Goal: Information Seeking & Learning: Check status

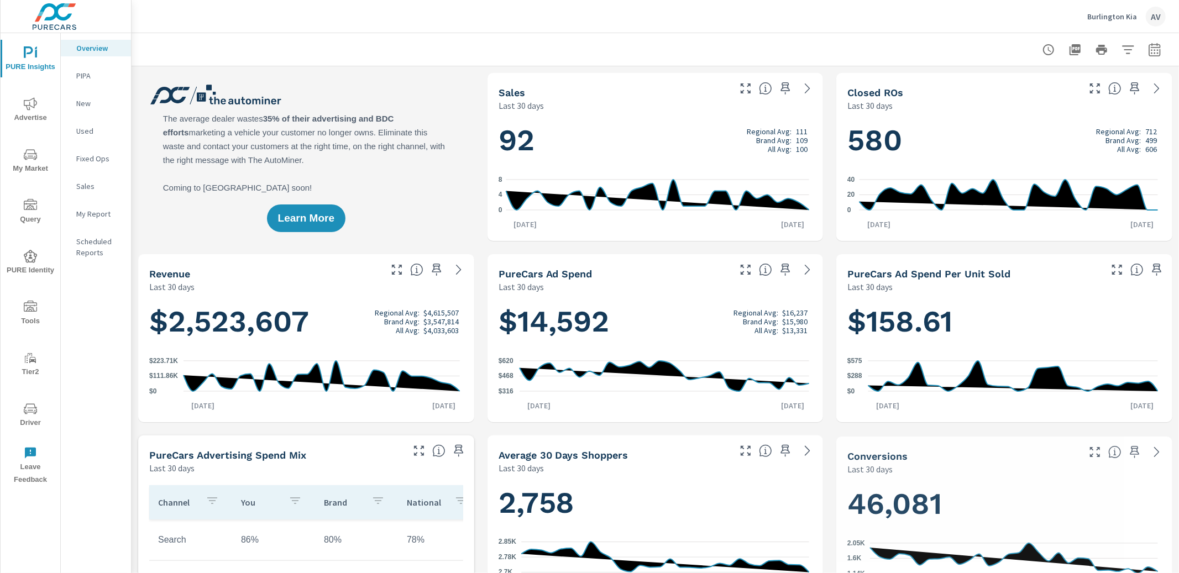
scroll to position [1, 0]
click at [591, 58] on div at bounding box center [655, 49] width 1021 height 33
click at [1154, 51] on button "button" at bounding box center [1155, 50] width 22 height 22
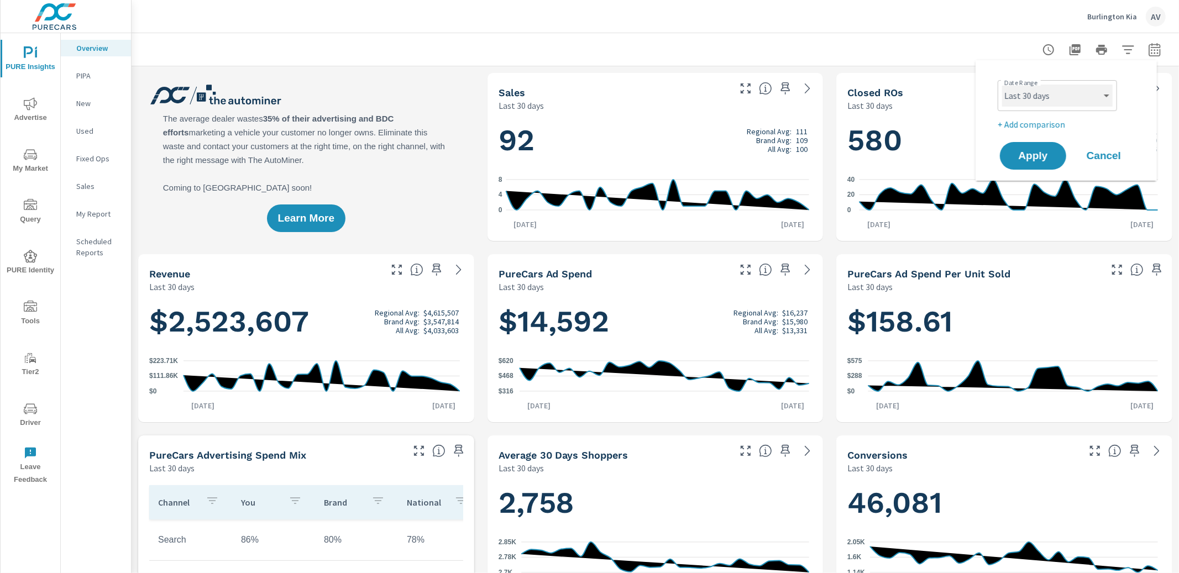
click at [1030, 105] on select "Custom [DATE] Last week Last 7 days Last 14 days Last 30 days Last 45 days Last…" at bounding box center [1058, 96] width 111 height 22
click at [1003, 85] on select "Custom [DATE] Last week Last 7 days Last 14 days Last 30 days Last 45 days Last…" at bounding box center [1058, 96] width 111 height 22
select select "custom"
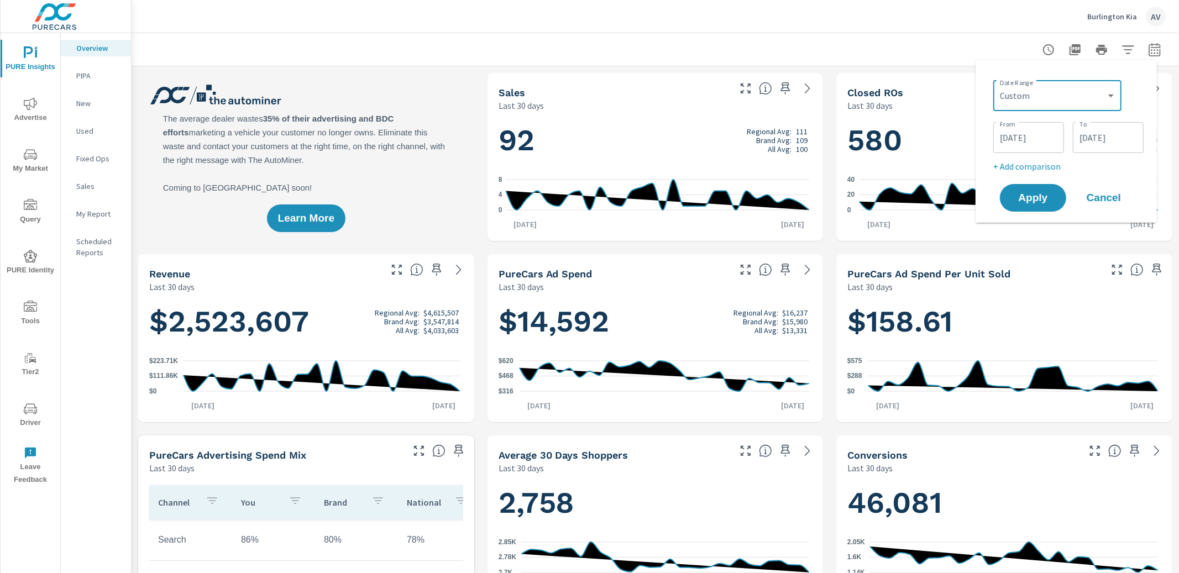
click at [1035, 146] on input "[DATE]" at bounding box center [1029, 138] width 62 height 22
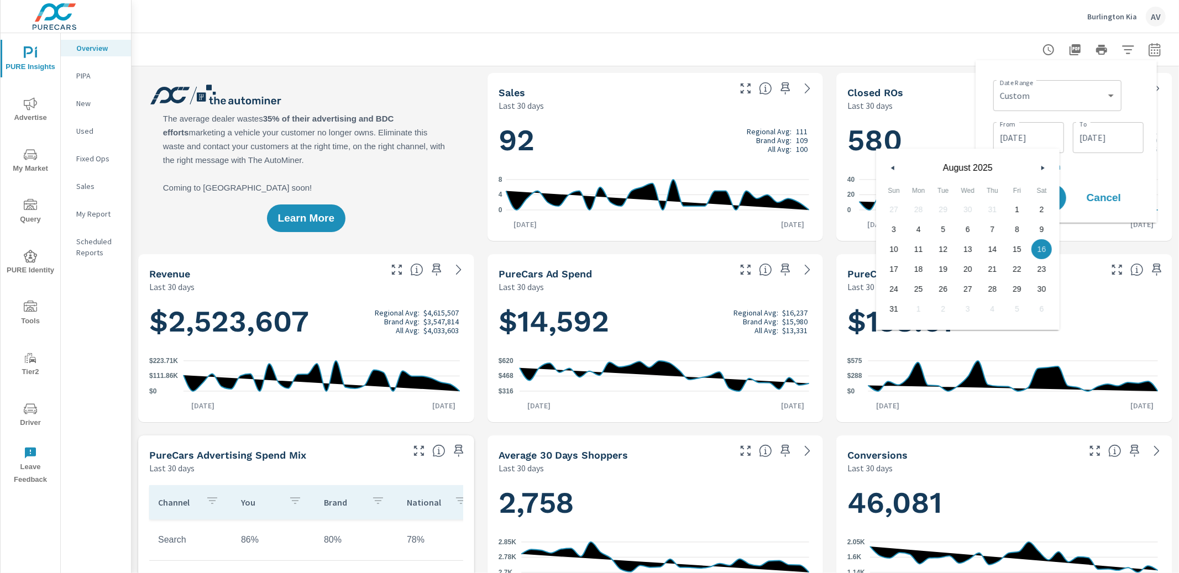
click at [889, 169] on icon "button" at bounding box center [892, 168] width 6 height 4
click at [1024, 269] on span "25" at bounding box center [1017, 269] width 25 height 14
click at [1038, 169] on button "button" at bounding box center [1042, 167] width 13 height 13
click at [923, 287] on span "25" at bounding box center [919, 289] width 25 height 14
type input "[DATE]"
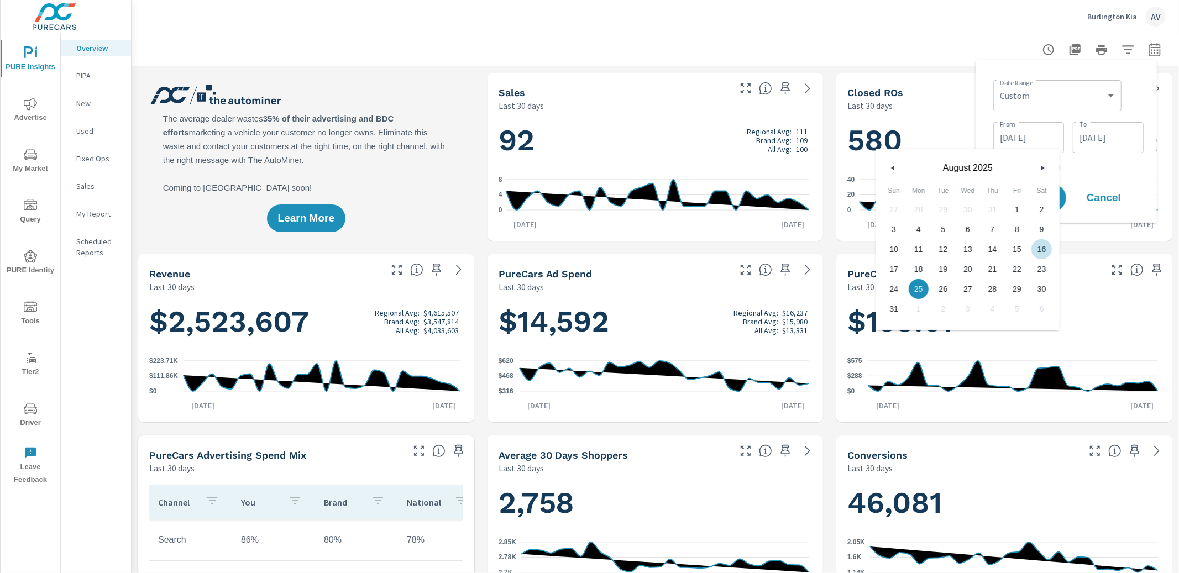
click at [1132, 166] on p "+ Add comparison" at bounding box center [1069, 166] width 150 height 13
select select "Previous period"
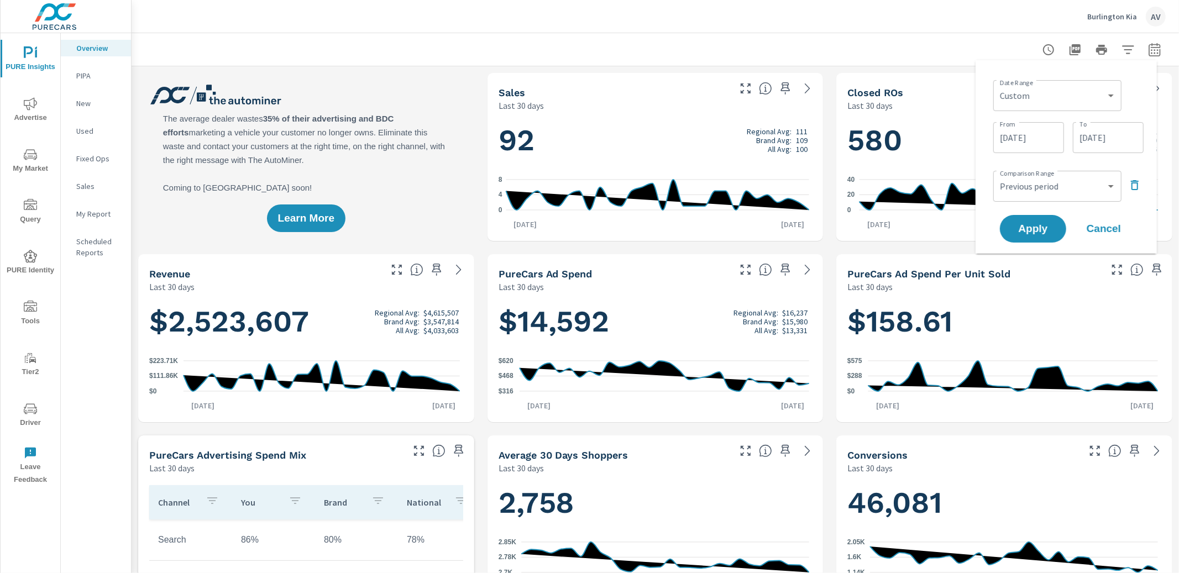
click at [1135, 182] on icon "button" at bounding box center [1135, 185] width 13 height 13
click at [1029, 197] on span "Apply" at bounding box center [1033, 198] width 45 height 11
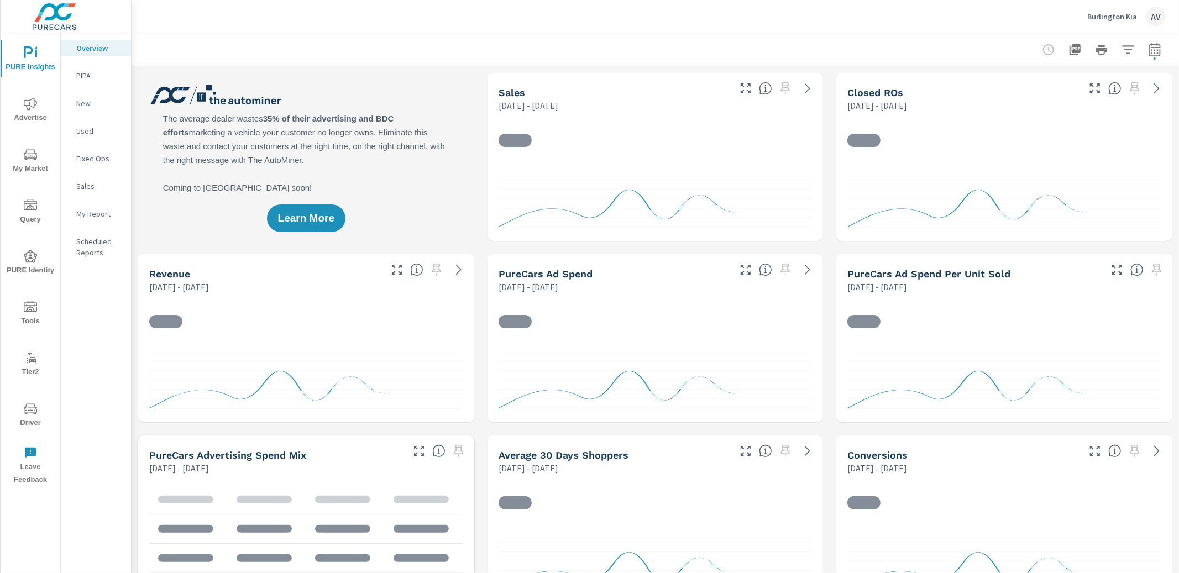
scroll to position [1, 0]
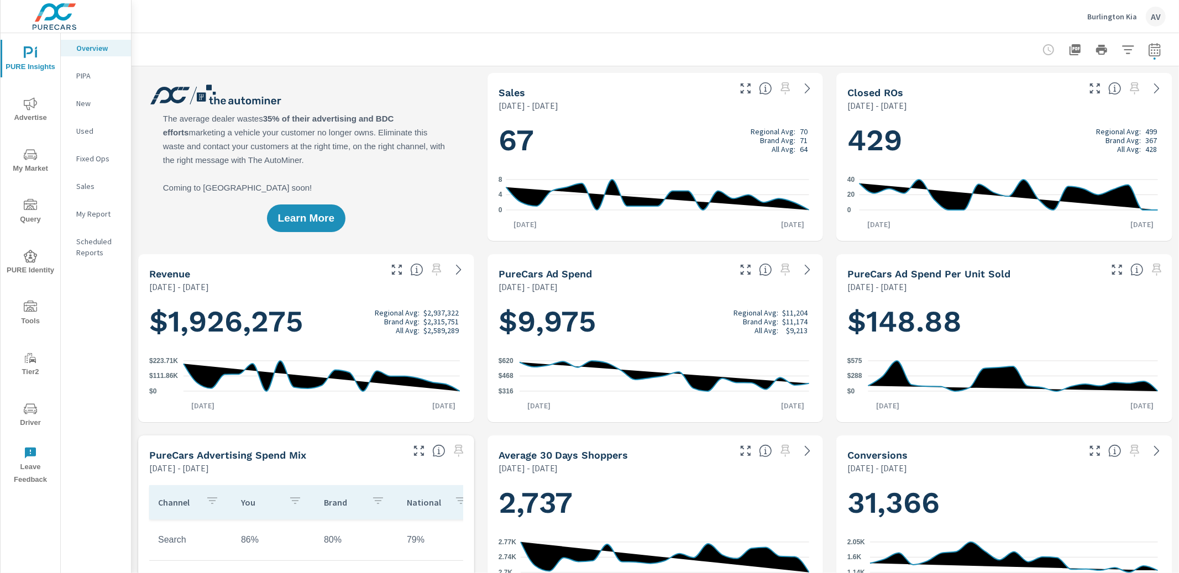
click at [433, 105] on div "Learn More" at bounding box center [306, 157] width 336 height 168
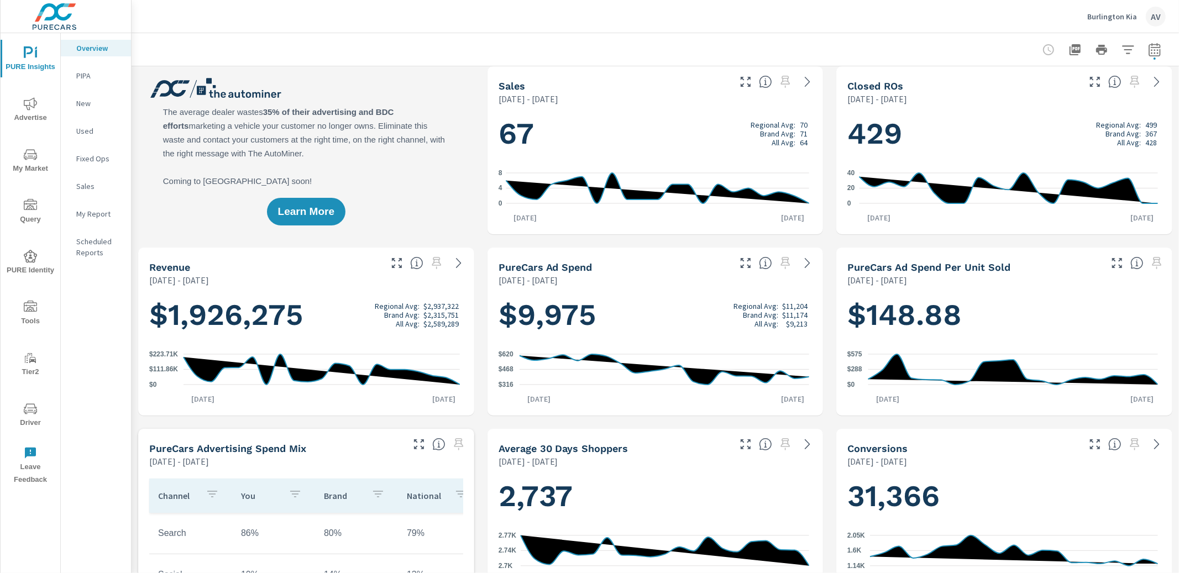
scroll to position [14, 0]
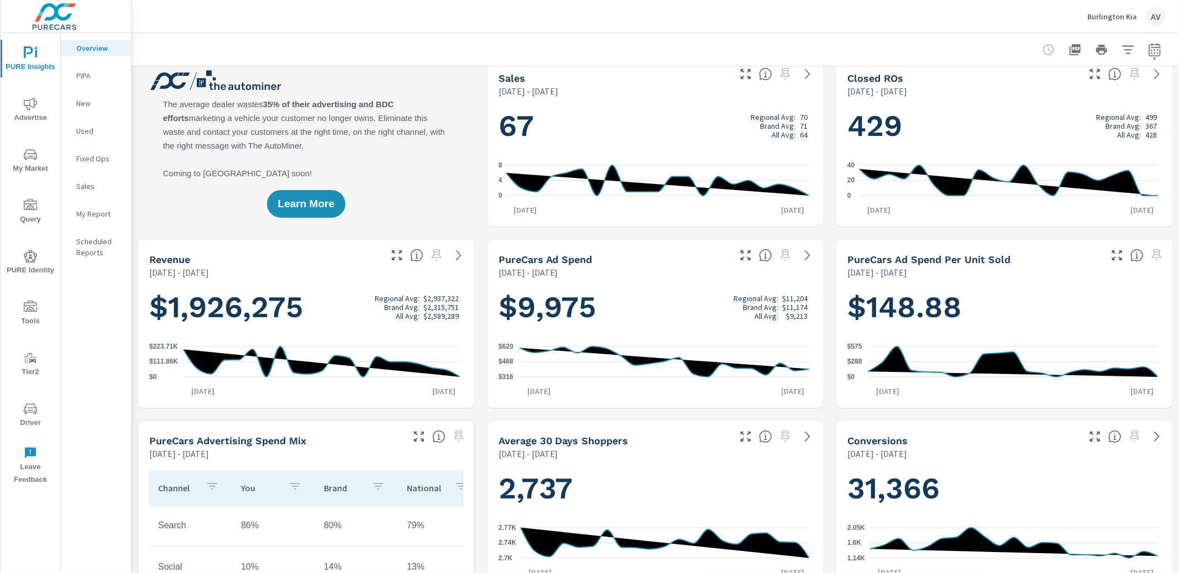
click at [99, 107] on p "New" at bounding box center [99, 103] width 46 height 11
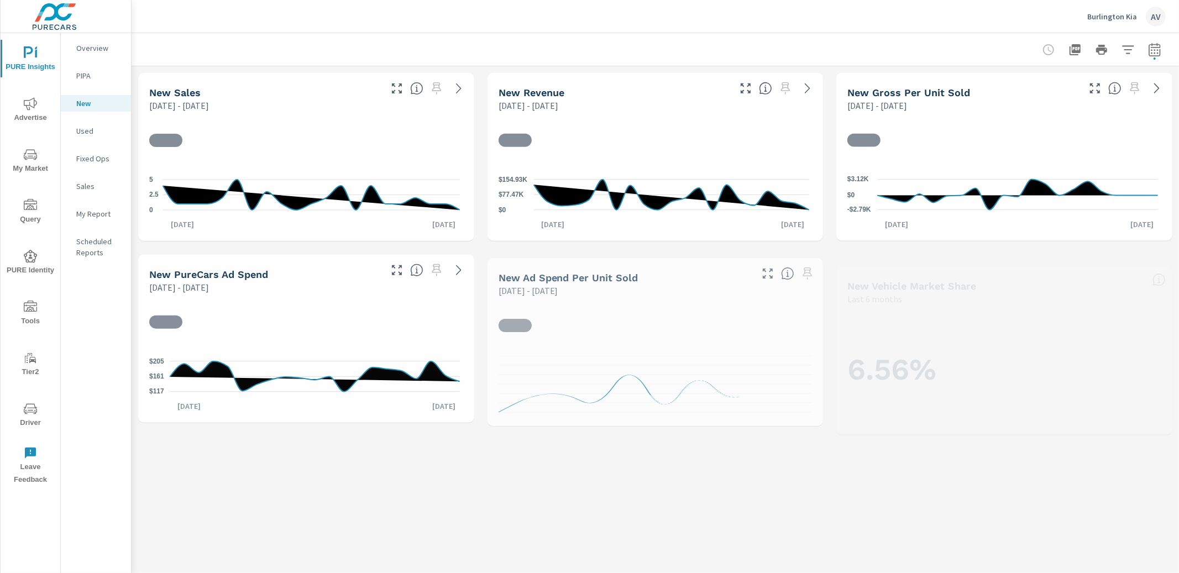
scroll to position [1, 0]
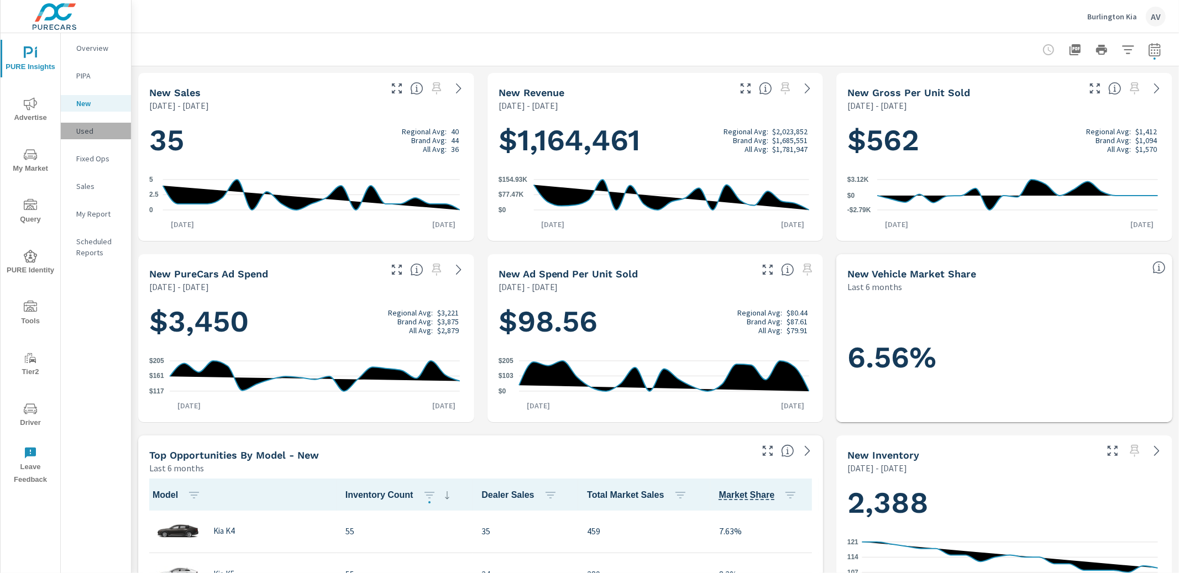
click at [88, 137] on div "Used" at bounding box center [96, 131] width 70 height 17
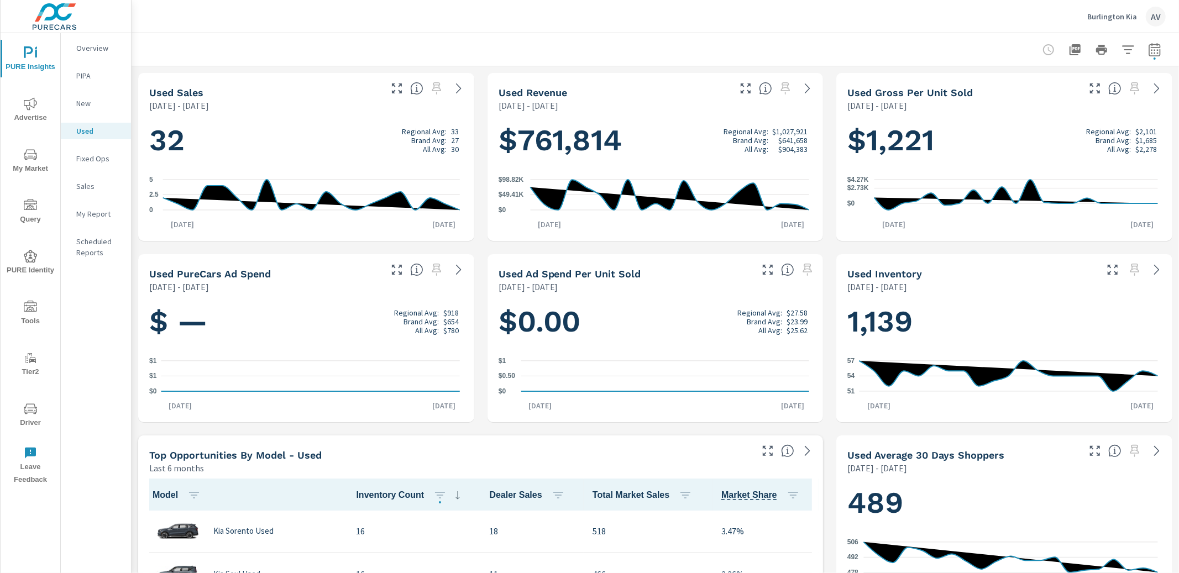
scroll to position [1, 0]
